Goal: Communication & Community: Answer question/provide support

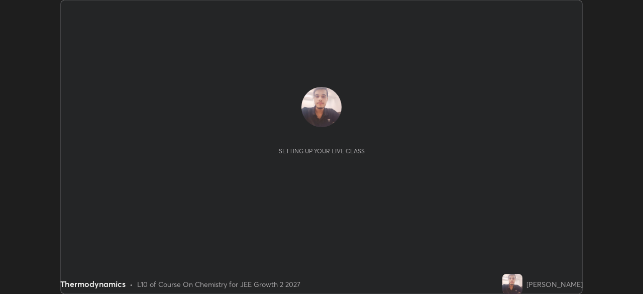
scroll to position [294, 642]
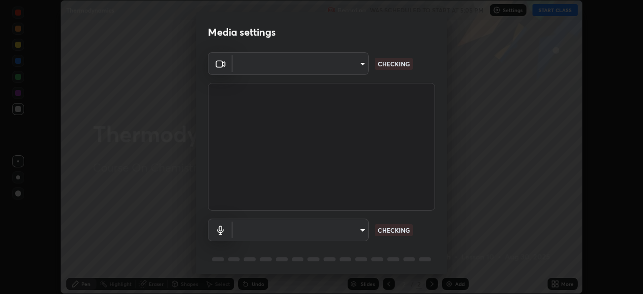
type input "ba13e312339ef8477216ddedc35df2f043033d031c8e6632ccfddaecbc9a7b0e"
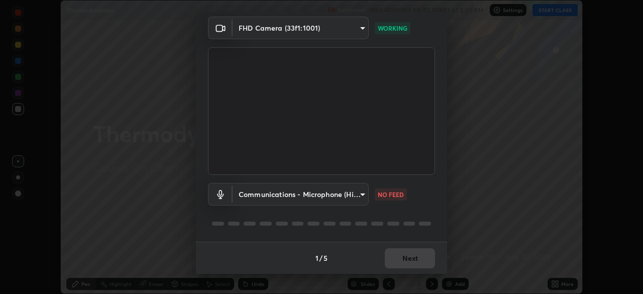
click at [357, 195] on body "Erase all Thermodynamics Recording WAS SCHEDULED TO START AT 5:05 PM Settings S…" at bounding box center [321, 147] width 643 height 294
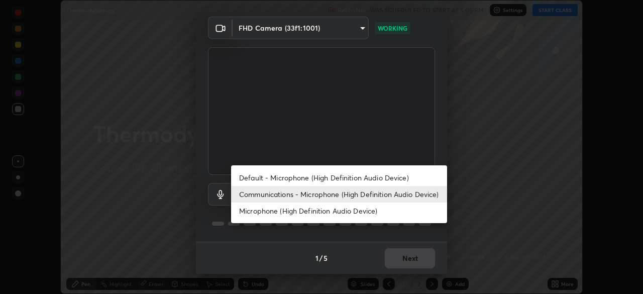
click at [351, 175] on li "Default - Microphone (High Definition Audio Device)" at bounding box center [339, 177] width 216 height 17
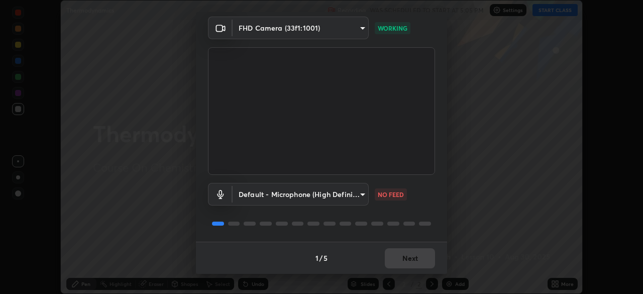
click at [349, 193] on body "Erase all Thermodynamics Recording WAS SCHEDULED TO START AT 5:05 PM Settings S…" at bounding box center [321, 147] width 643 height 294
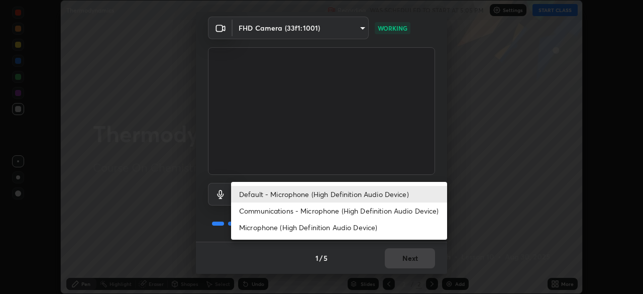
click at [350, 210] on li "Communications - Microphone (High Definition Audio Device)" at bounding box center [339, 210] width 216 height 17
type input "communications"
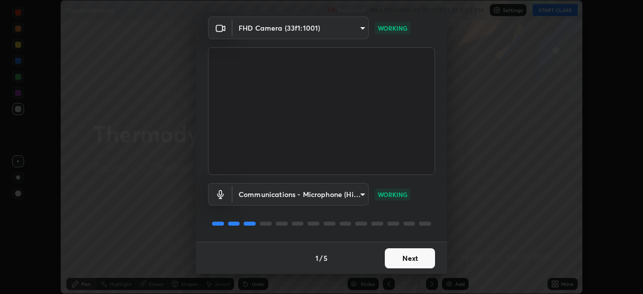
click at [394, 256] on button "Next" at bounding box center [409, 258] width 50 height 20
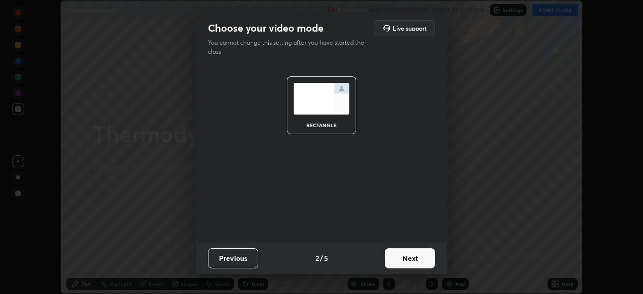
click at [401, 253] on button "Next" at bounding box center [409, 258] width 50 height 20
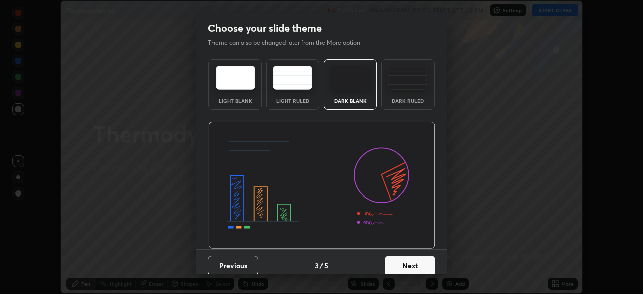
scroll to position [8, 0]
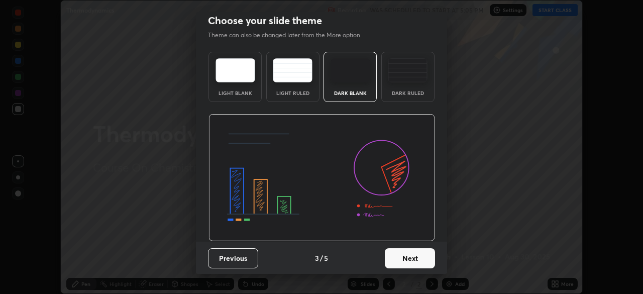
click at [404, 256] on button "Next" at bounding box center [409, 258] width 50 height 20
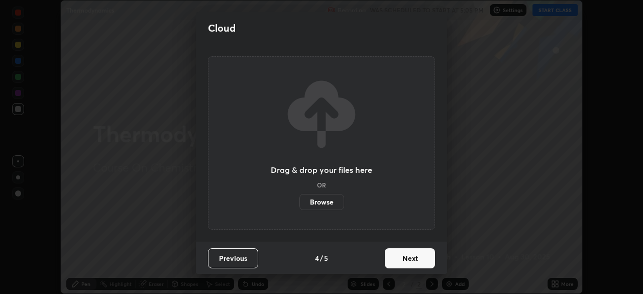
click at [392, 256] on button "Next" at bounding box center [409, 258] width 50 height 20
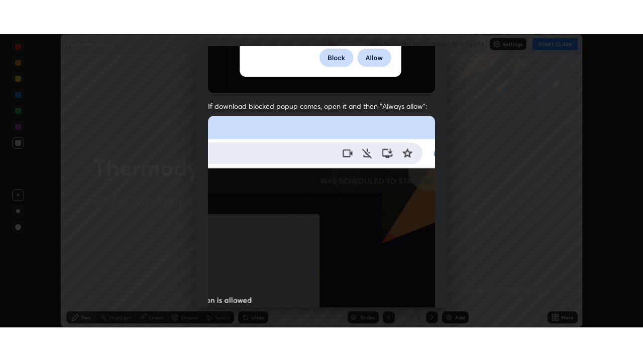
scroll to position [240, 0]
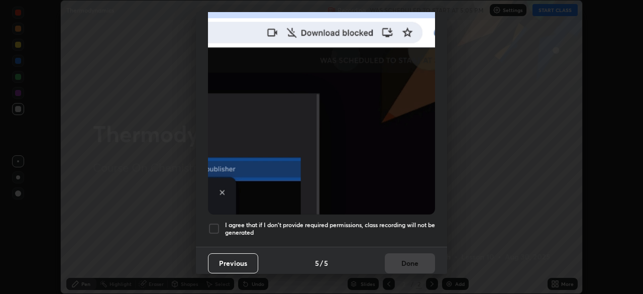
click at [215, 222] on div at bounding box center [214, 228] width 12 height 12
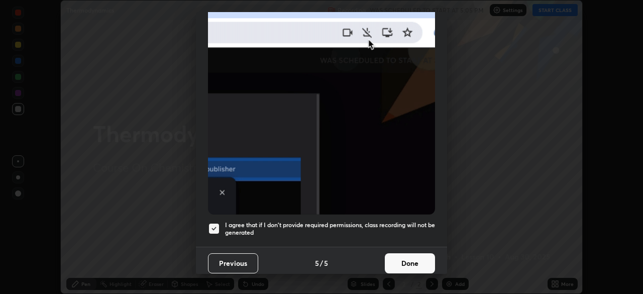
click at [407, 256] on button "Done" at bounding box center [409, 263] width 50 height 20
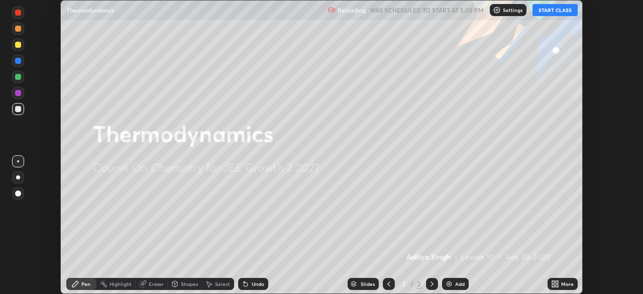
click at [552, 13] on button "START CLASS" at bounding box center [554, 10] width 45 height 12
click at [556, 282] on icon at bounding box center [556, 282] width 3 height 3
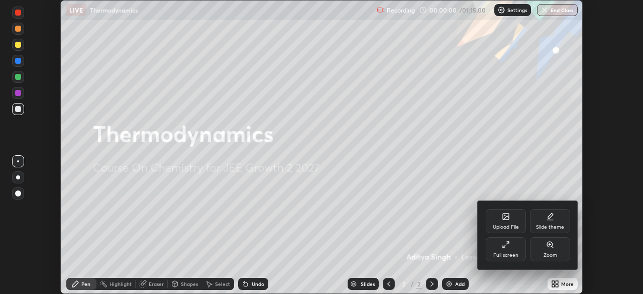
click at [513, 244] on div "Full screen" at bounding box center [505, 249] width 40 height 24
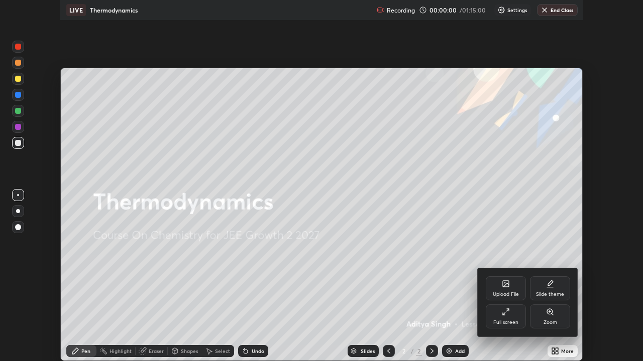
scroll to position [361, 643]
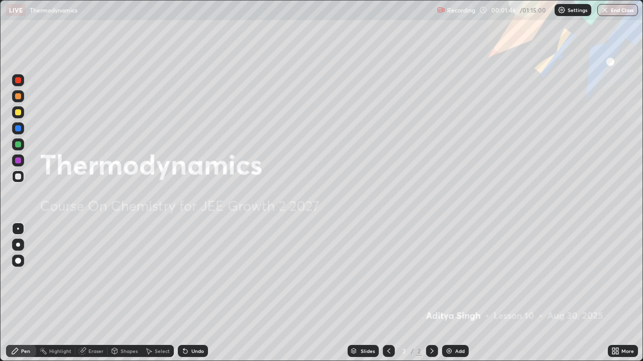
click at [455, 293] on div "Add" at bounding box center [460, 351] width 10 height 5
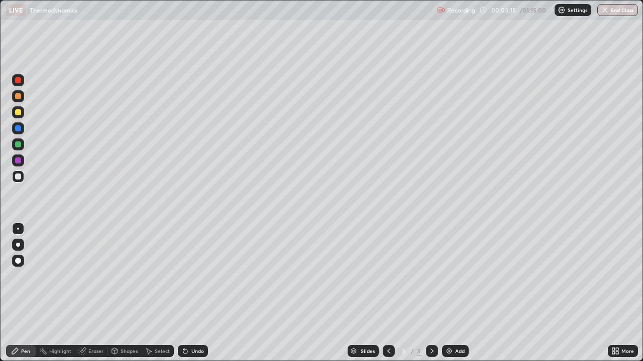
click at [18, 245] on div at bounding box center [18, 245] width 4 height 4
click at [16, 114] on div at bounding box center [18, 112] width 6 height 6
click at [16, 177] on div at bounding box center [18, 177] width 6 height 6
click at [19, 114] on div at bounding box center [18, 112] width 6 height 6
click at [20, 174] on div at bounding box center [18, 177] width 6 height 6
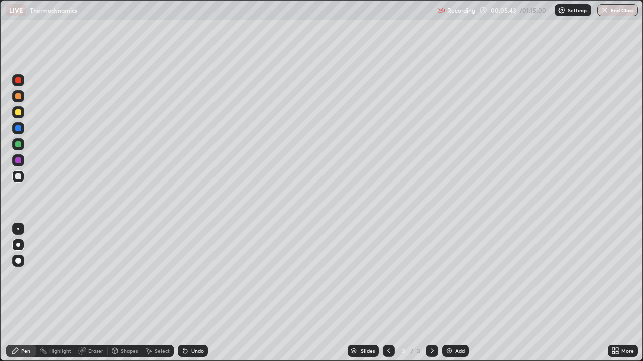
click at [454, 293] on div "Add" at bounding box center [455, 351] width 27 height 12
click at [18, 114] on div at bounding box center [18, 112] width 6 height 6
click at [388, 293] on icon at bounding box center [388, 351] width 8 height 8
click at [428, 293] on div at bounding box center [432, 351] width 12 height 12
click at [20, 176] on div at bounding box center [18, 177] width 6 height 6
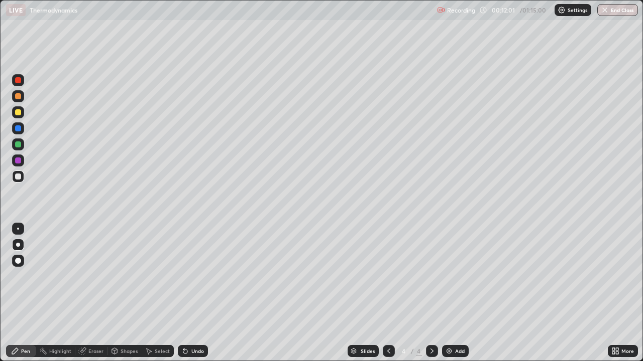
click at [450, 293] on img at bounding box center [449, 351] width 8 height 8
click at [16, 113] on div at bounding box center [18, 112] width 6 height 6
click at [17, 179] on div at bounding box center [18, 177] width 6 height 6
click at [17, 144] on div at bounding box center [18, 145] width 6 height 6
click at [389, 293] on icon at bounding box center [388, 351] width 8 height 8
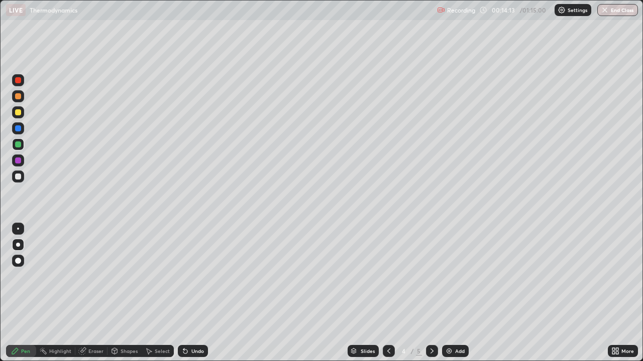
click at [450, 293] on img at bounding box center [449, 351] width 8 height 8
click at [19, 179] on div at bounding box center [18, 177] width 6 height 6
click at [197, 293] on div "Undo" at bounding box center [197, 351] width 13 height 5
click at [196, 293] on div "Undo" at bounding box center [197, 351] width 13 height 5
click at [455, 293] on div "Add" at bounding box center [460, 351] width 10 height 5
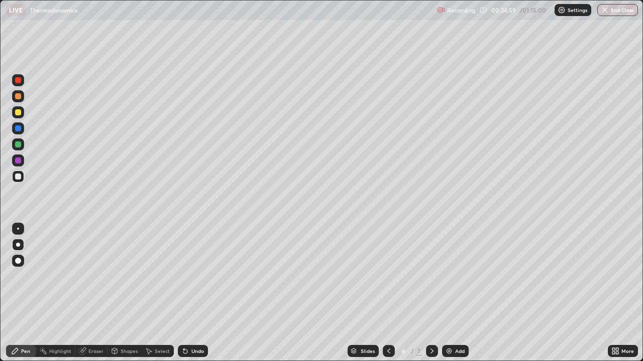
click at [457, 293] on div "Add" at bounding box center [455, 351] width 27 height 12
click at [19, 115] on div at bounding box center [18, 112] width 6 height 6
click at [18, 176] on div at bounding box center [18, 177] width 6 height 6
click at [447, 293] on img at bounding box center [449, 351] width 8 height 8
click at [387, 293] on icon at bounding box center [388, 351] width 8 height 8
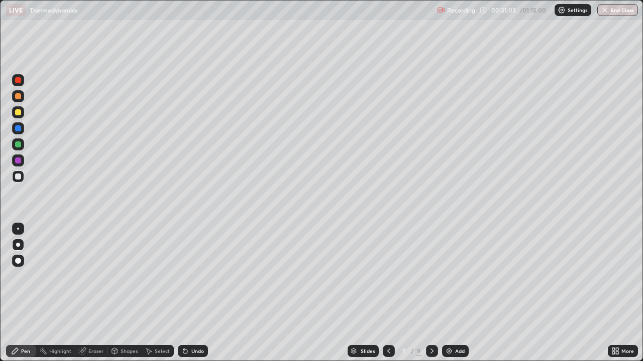
click at [431, 293] on icon at bounding box center [432, 351] width 8 height 8
click at [453, 293] on div "Add" at bounding box center [455, 351] width 27 height 12
click at [99, 293] on div "Eraser" at bounding box center [95, 351] width 15 height 5
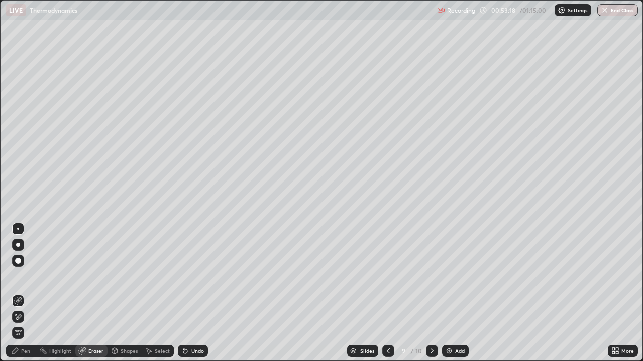
click at [26, 293] on div "Pen" at bounding box center [25, 351] width 9 height 5
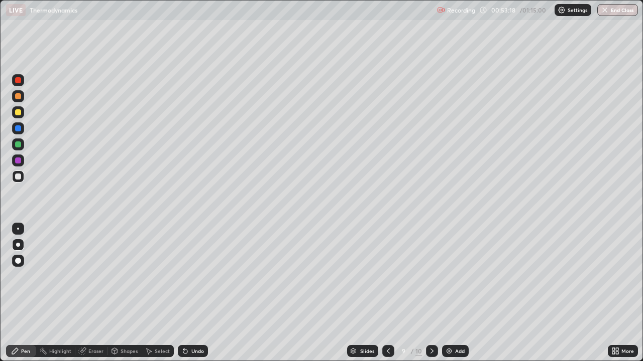
click at [19, 114] on div at bounding box center [18, 112] width 6 height 6
click at [160, 293] on div "Select" at bounding box center [162, 351] width 15 height 5
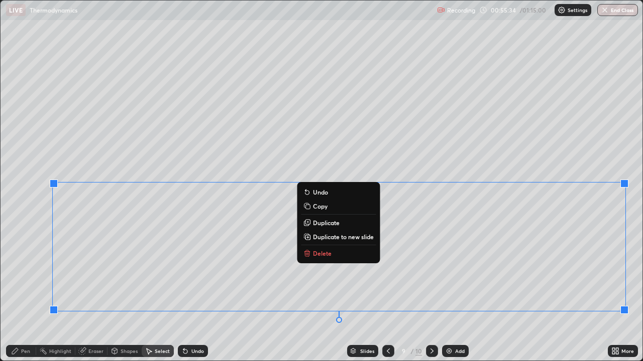
click at [350, 238] on p "Duplicate to new slide" at bounding box center [343, 237] width 61 height 8
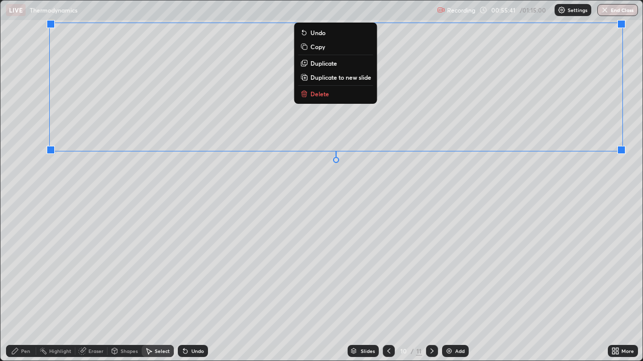
click at [358, 215] on div "0 ° Undo Copy Duplicate Duplicate to new slide Delete" at bounding box center [321, 181] width 641 height 360
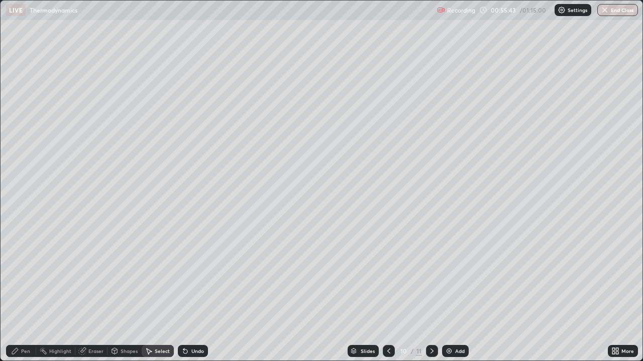
click at [25, 293] on div "Pen" at bounding box center [25, 351] width 9 height 5
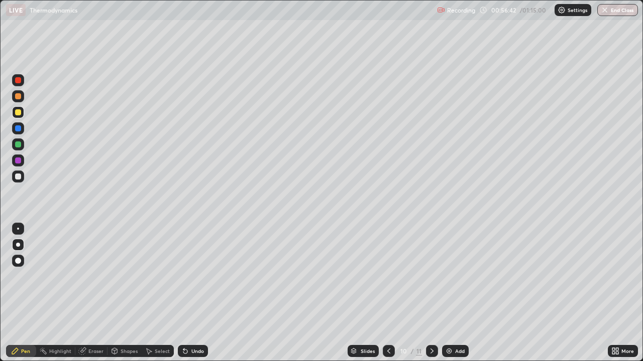
click at [18, 177] on div at bounding box center [18, 177] width 6 height 6
click at [458, 293] on div "Add" at bounding box center [460, 351] width 10 height 5
click at [191, 293] on div "Undo" at bounding box center [197, 351] width 13 height 5
click at [20, 112] on div at bounding box center [18, 112] width 6 height 6
click at [19, 177] on div at bounding box center [18, 177] width 6 height 6
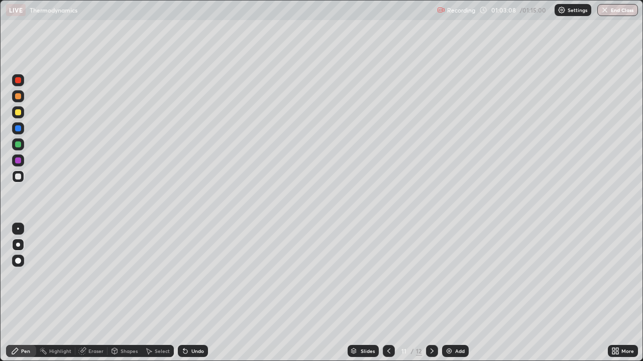
click at [19, 112] on div at bounding box center [18, 112] width 6 height 6
click at [99, 293] on div "Eraser" at bounding box center [91, 351] width 32 height 12
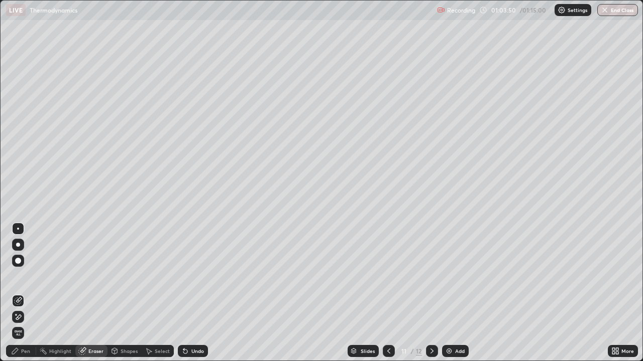
click at [30, 293] on div "Pen" at bounding box center [25, 351] width 9 height 5
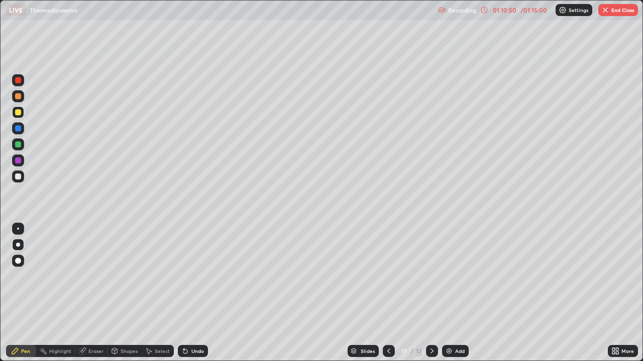
click at [612, 12] on button "End Class" at bounding box center [618, 10] width 40 height 12
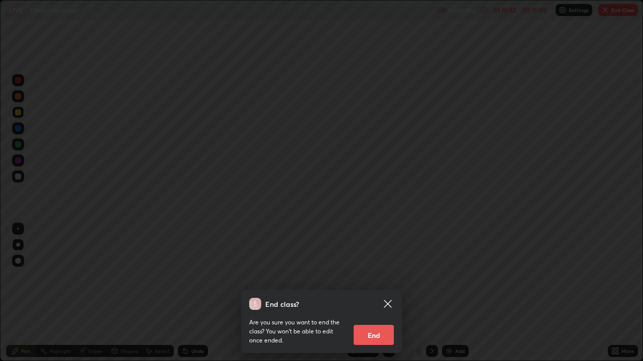
click at [381, 293] on button "End" at bounding box center [373, 335] width 40 height 20
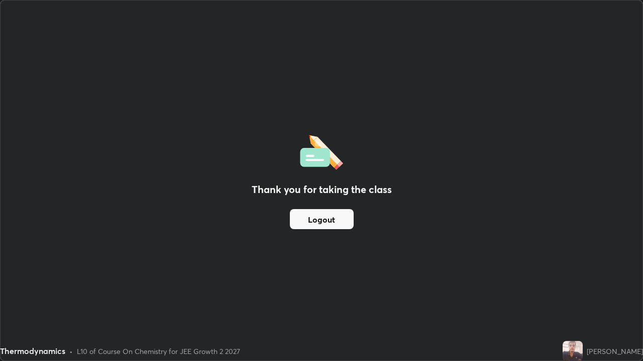
click at [582, 293] on img at bounding box center [572, 351] width 20 height 20
click at [325, 220] on button "Logout" at bounding box center [322, 219] width 64 height 20
